Goal: Task Accomplishment & Management: Manage account settings

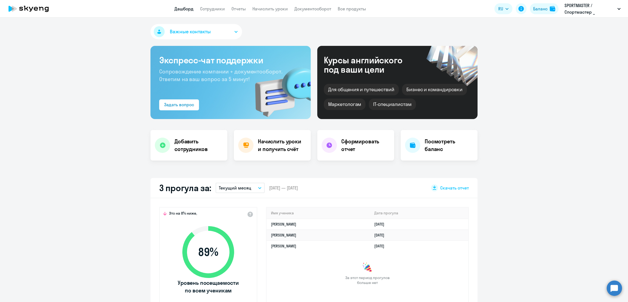
select select "30"
click at [308, 7] on link "Документооборот" at bounding box center [313, 8] width 37 height 5
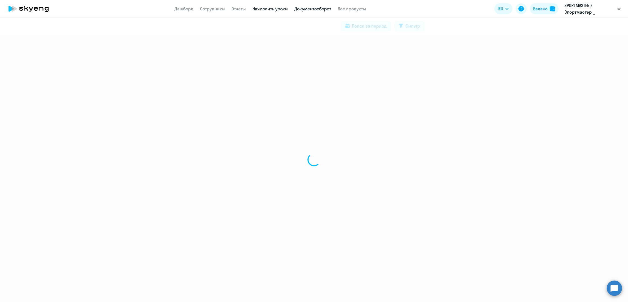
click at [276, 8] on link "Начислить уроки" at bounding box center [270, 8] width 35 height 5
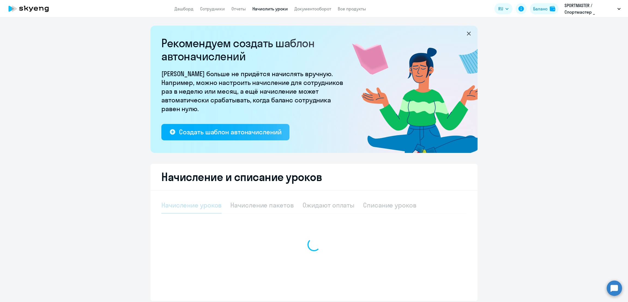
click at [385, 205] on div at bounding box center [314, 244] width 306 height 95
select select "10"
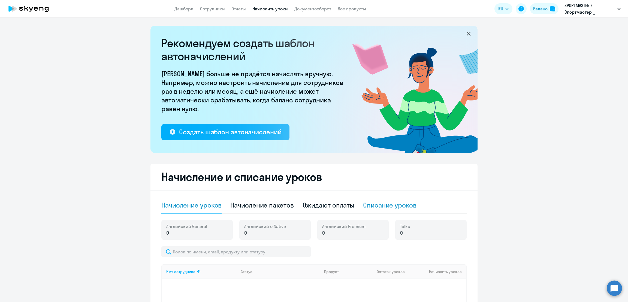
click at [397, 206] on div "Списание уроков" at bounding box center [389, 204] width 53 height 9
select select "10"
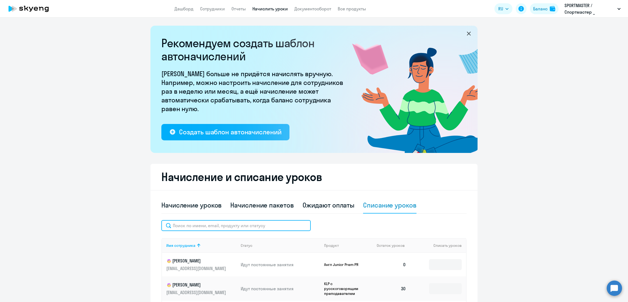
click at [213, 226] on input "text" at bounding box center [235, 225] width 149 height 11
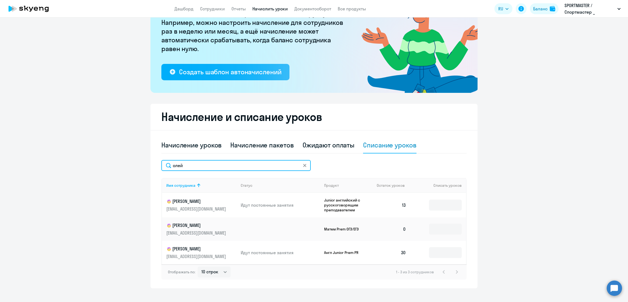
scroll to position [68, 0]
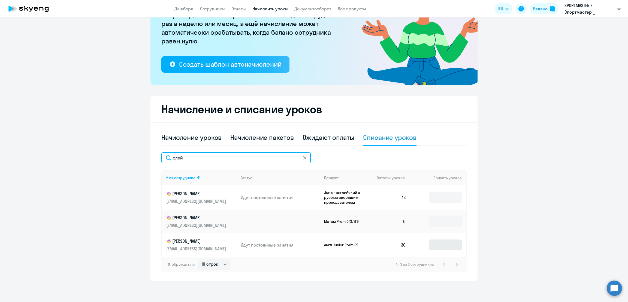
type input "олей"
click at [439, 244] on input at bounding box center [445, 244] width 33 height 11
click at [441, 243] on input at bounding box center [445, 244] width 33 height 11
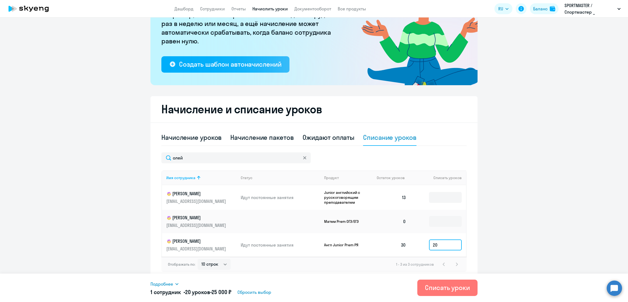
type input "20"
click at [163, 282] on span "Подробнее" at bounding box center [162, 283] width 23 height 7
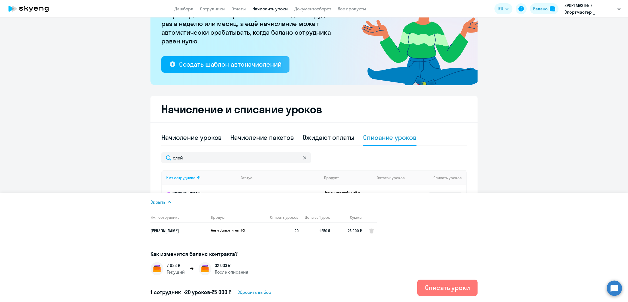
drag, startPoint x: 456, startPoint y: 285, endPoint x: 441, endPoint y: 271, distance: 20.8
click at [456, 285] on div "Списать уроки" at bounding box center [447, 287] width 45 height 9
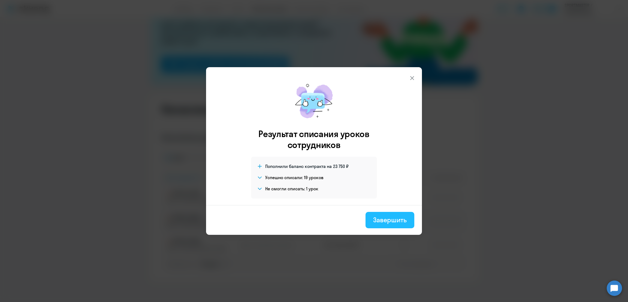
click at [391, 217] on div "Завершить" at bounding box center [390, 219] width 34 height 9
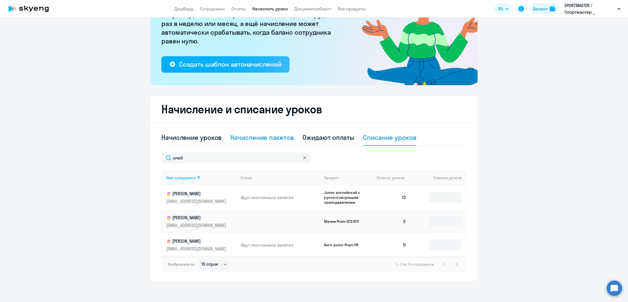
click at [266, 134] on div "Начисление пакетов" at bounding box center [261, 137] width 63 height 9
select select "10"
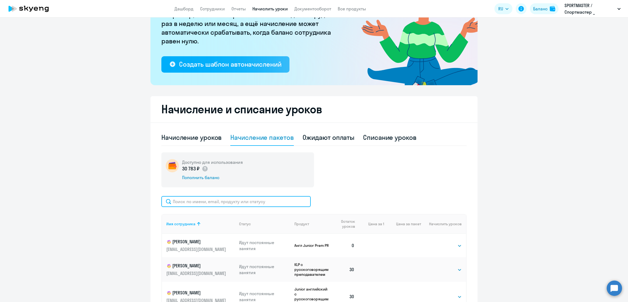
click at [201, 198] on input "text" at bounding box center [235, 201] width 149 height 11
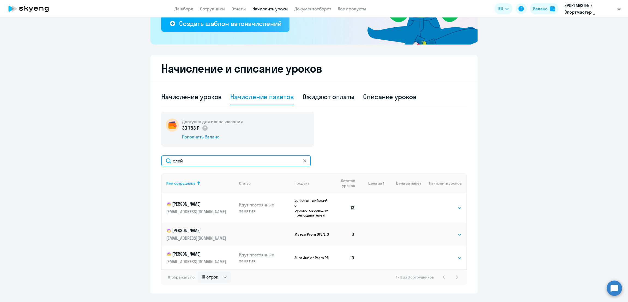
scroll to position [121, 0]
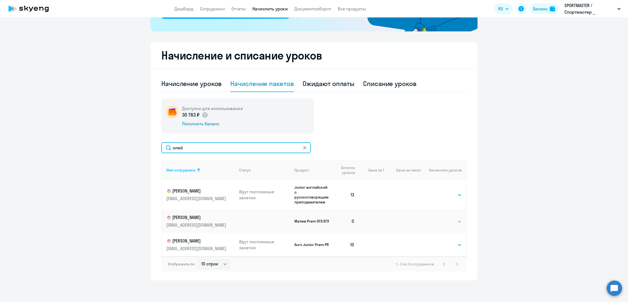
type input "олей"
click at [451, 221] on select "Выбрать 10 30 60 100" at bounding box center [451, 221] width 22 height 7
select select "10"
click at [440, 218] on select "Выбрать 10 30 60 100" at bounding box center [451, 221] width 22 height 7
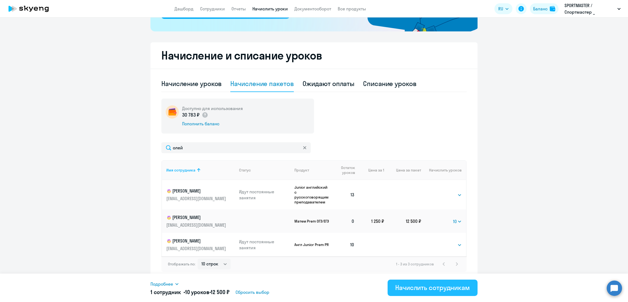
click at [433, 286] on div "Начислить сотрудникам" at bounding box center [433, 287] width 75 height 9
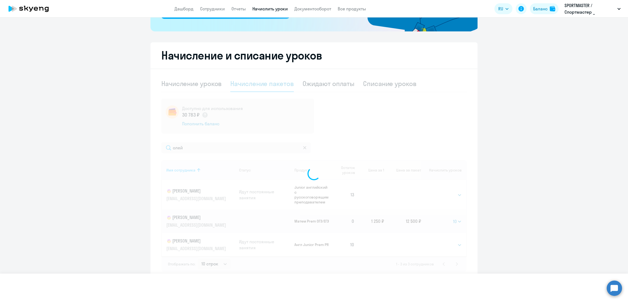
select select
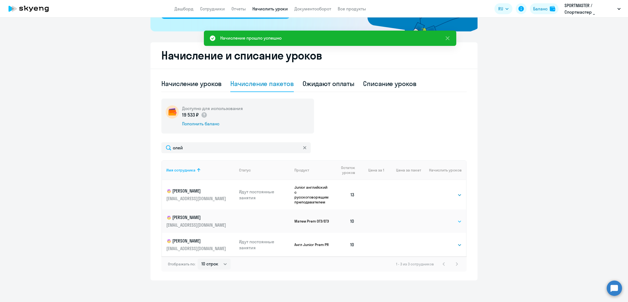
click at [450, 220] on select "Выбрать 10 30 60 100" at bounding box center [451, 221] width 22 height 7
select select "10"
click at [440, 218] on select "Выбрать 10 30 60 100" at bounding box center [451, 221] width 22 height 7
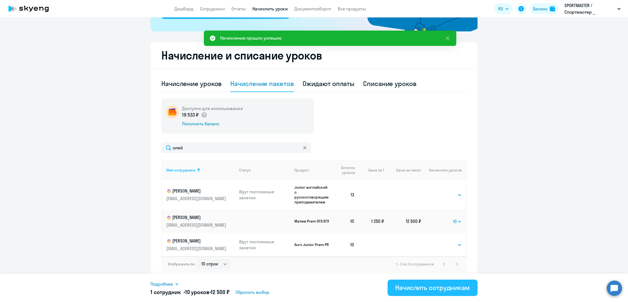
click at [446, 289] on div "Начислить сотрудникам" at bounding box center [433, 287] width 75 height 9
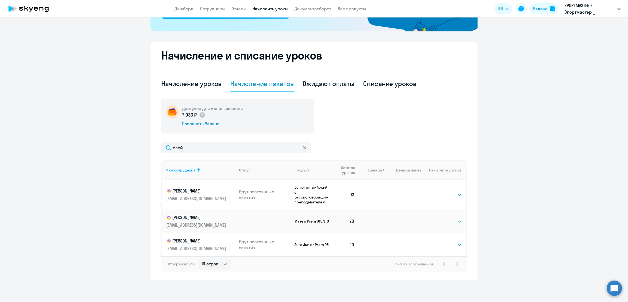
click at [178, 85] on div "Начисление уроков" at bounding box center [191, 83] width 60 height 9
select select "10"
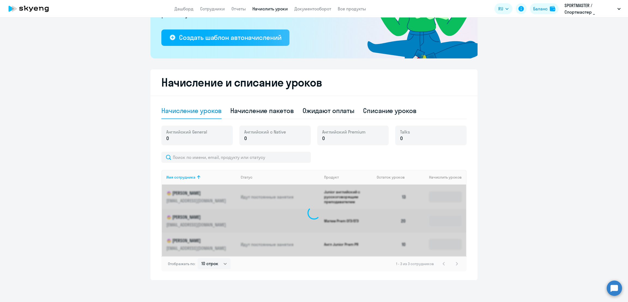
scroll to position [89, 0]
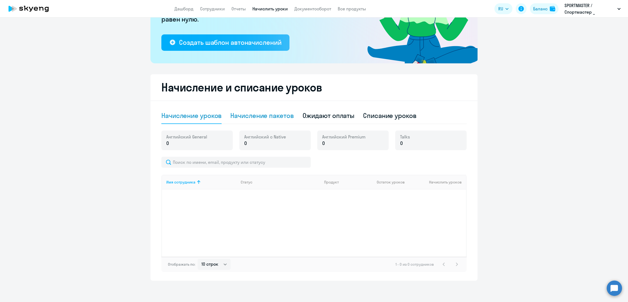
click at [271, 118] on div "Начисление пакетов" at bounding box center [261, 115] width 63 height 9
select select "10"
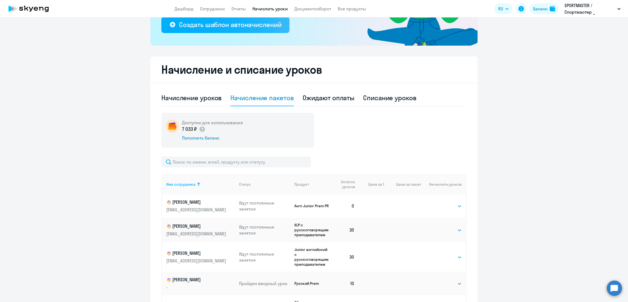
scroll to position [121, 0]
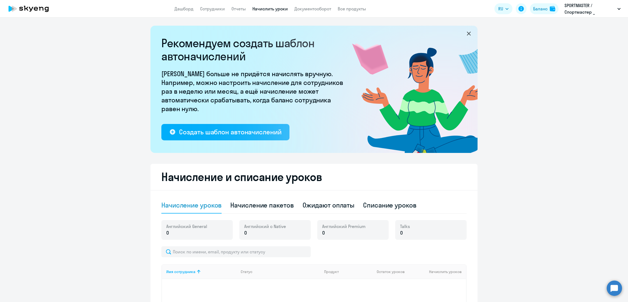
select select "10"
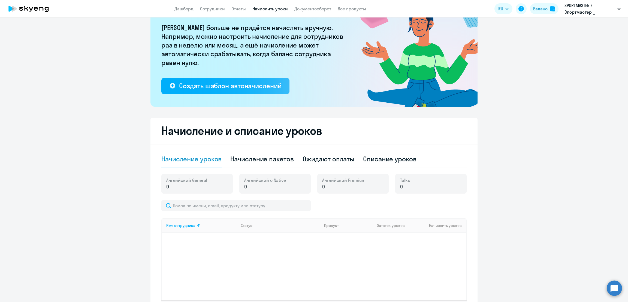
scroll to position [68, 0]
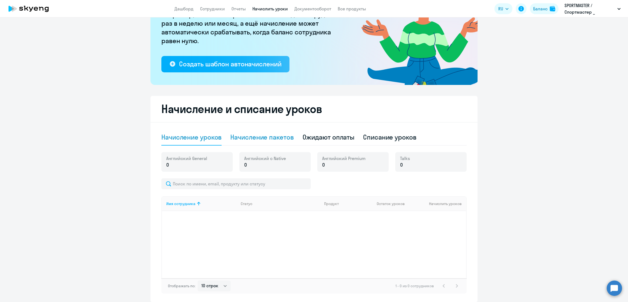
click at [264, 137] on div "Начисление пакетов" at bounding box center [261, 137] width 63 height 9
select select "10"
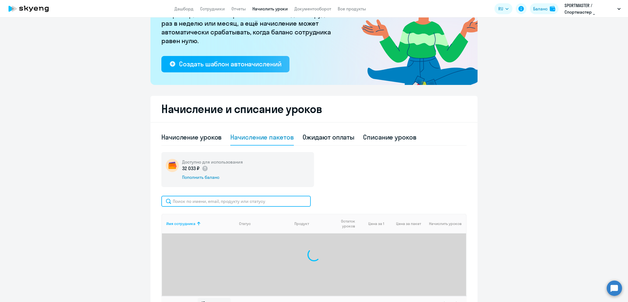
click at [227, 203] on input "text" at bounding box center [235, 201] width 149 height 11
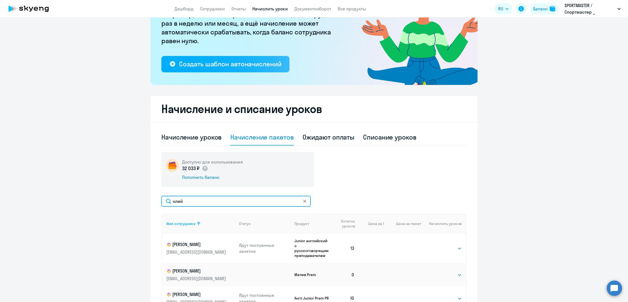
scroll to position [121, 0]
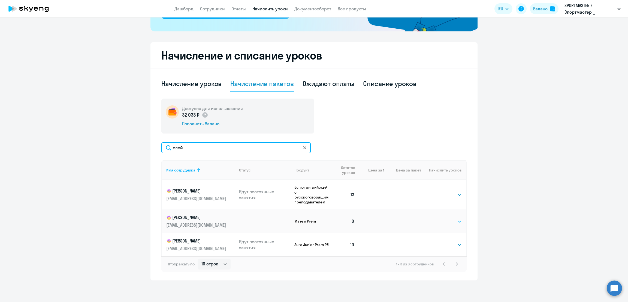
type input "олей"
click at [452, 218] on select "Выбрать 10 30 60 100" at bounding box center [451, 221] width 22 height 7
select select "10"
click at [440, 218] on select "Выбрать 10 30 60 100" at bounding box center [451, 221] width 22 height 7
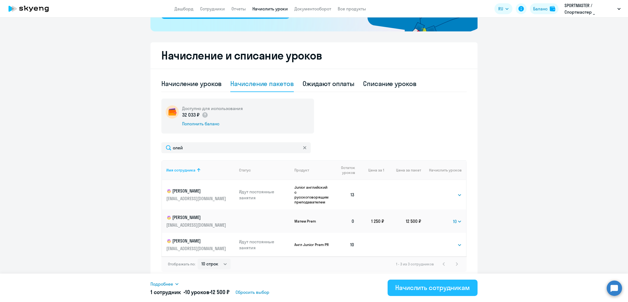
click at [445, 287] on div "Начислить сотрудникам" at bounding box center [433, 287] width 75 height 9
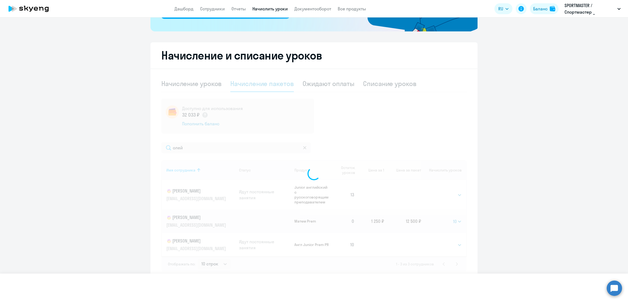
select select
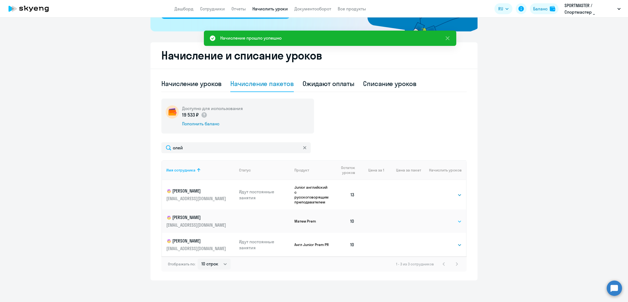
click at [450, 221] on select "Выбрать 10 30 60 100" at bounding box center [451, 221] width 22 height 7
select select "10"
click at [440, 218] on select "Выбрать 10 30 60 100" at bounding box center [451, 221] width 22 height 7
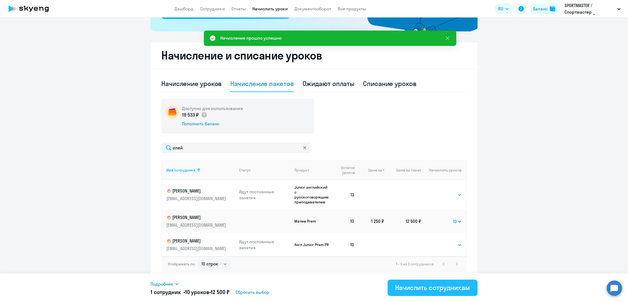
click at [446, 284] on div "Начислить сотрудникам" at bounding box center [433, 287] width 75 height 9
